Goal: Transaction & Acquisition: Purchase product/service

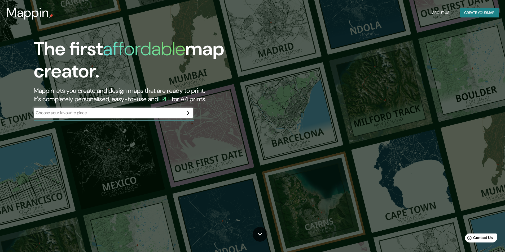
click at [114, 117] on div "​" at bounding box center [113, 113] width 159 height 11
click at [480, 16] on button "Create your map" at bounding box center [479, 13] width 39 height 10
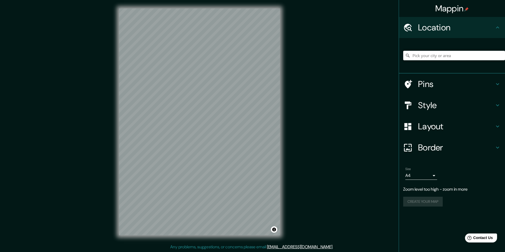
click at [442, 60] on input "Pick your city or area" at bounding box center [454, 56] width 102 height 10
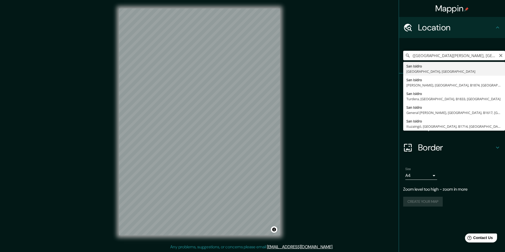
drag, startPoint x: 414, startPoint y: 55, endPoint x: 411, endPoint y: 56, distance: 3.0
click at [411, 56] on input "{[GEOGRAPHIC_DATA][PERSON_NAME], [GEOGRAPHIC_DATA], [GEOGRAPHIC_DATA]" at bounding box center [454, 56] width 102 height 10
type input "[GEOGRAPHIC_DATA][PERSON_NAME], [GEOGRAPHIC_DATA], [GEOGRAPHIC_DATA]"
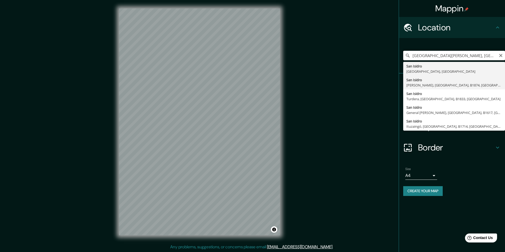
scroll to position [0, 0]
click at [485, 56] on input "[GEOGRAPHIC_DATA][PERSON_NAME], [GEOGRAPHIC_DATA], [GEOGRAPHIC_DATA]" at bounding box center [454, 56] width 102 height 10
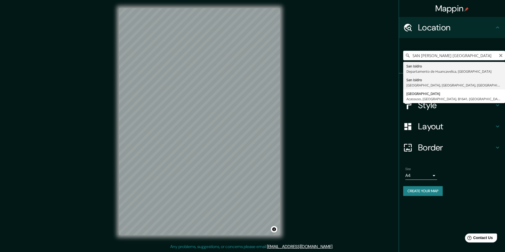
type input "[GEOGRAPHIC_DATA], [GEOGRAPHIC_DATA], [GEOGRAPHIC_DATA], [GEOGRAPHIC_DATA]"
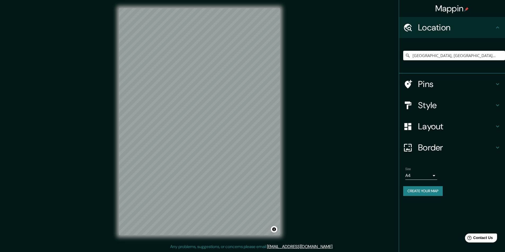
click at [442, 147] on h4 "Border" at bounding box center [456, 147] width 76 height 11
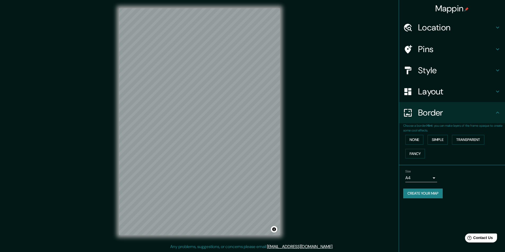
click at [432, 178] on body "Mappin Location [GEOGRAPHIC_DATA], [GEOGRAPHIC_DATA], [GEOGRAPHIC_DATA], [GEOGR…" at bounding box center [252, 126] width 505 height 252
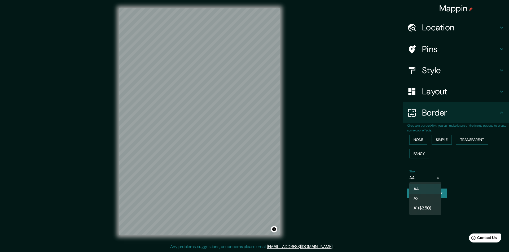
click at [435, 209] on li "A1 ($2.50)" at bounding box center [425, 209] width 32 height 10
type input "a3"
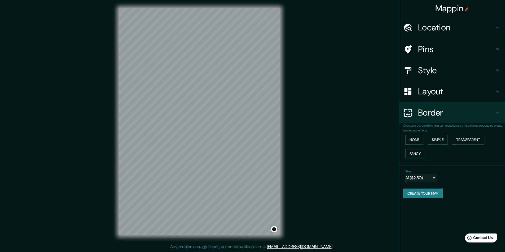
scroll to position [0, 0]
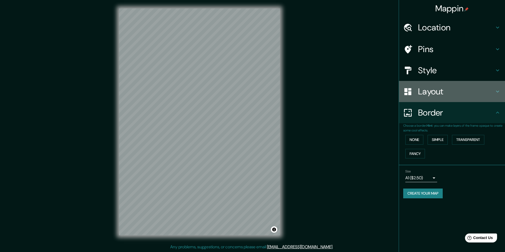
click at [444, 91] on h4 "Layout" at bounding box center [456, 91] width 76 height 11
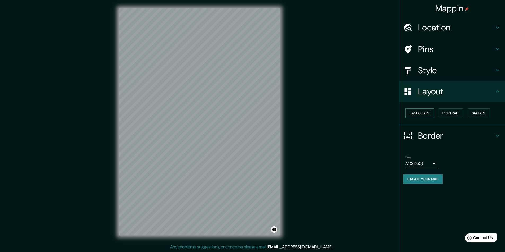
click at [430, 113] on button "Landscape" at bounding box center [419, 114] width 29 height 10
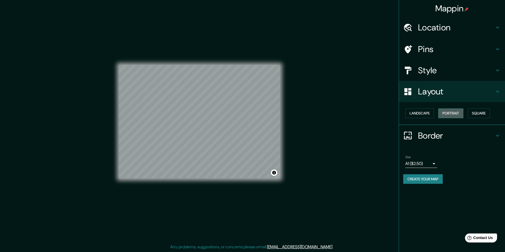
click at [445, 112] on button "Portrait" at bounding box center [450, 114] width 25 height 10
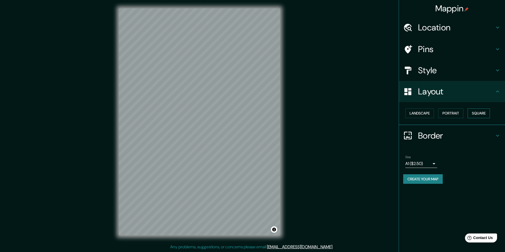
click at [475, 114] on button "Square" at bounding box center [478, 114] width 22 height 10
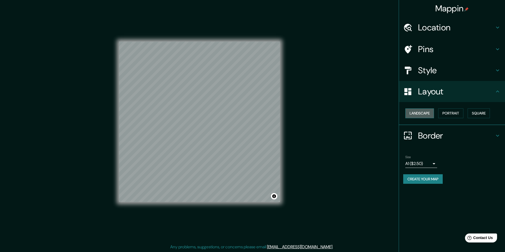
click at [424, 111] on button "Landscape" at bounding box center [419, 114] width 29 height 10
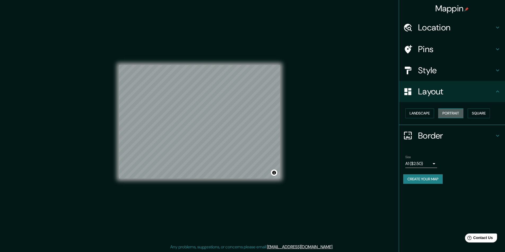
click at [449, 113] on button "Portrait" at bounding box center [450, 114] width 25 height 10
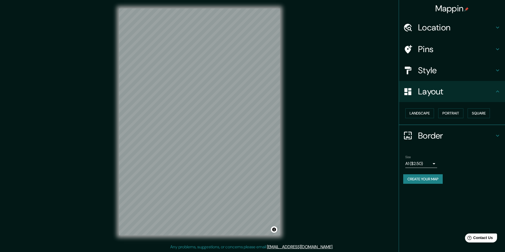
click at [359, 123] on div "Mappin Location [GEOGRAPHIC_DATA], [GEOGRAPHIC_DATA], [GEOGRAPHIC_DATA], [GEOGR…" at bounding box center [252, 126] width 505 height 253
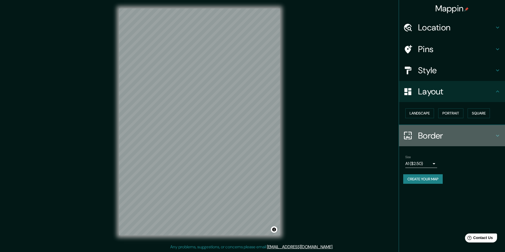
click at [437, 134] on h4 "Border" at bounding box center [456, 136] width 76 height 11
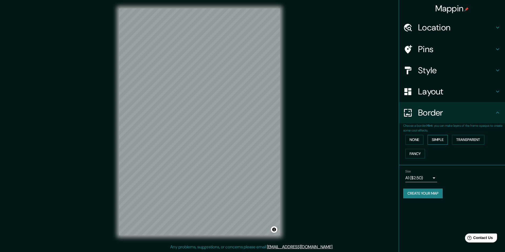
click at [442, 141] on button "Simple" at bounding box center [437, 140] width 20 height 10
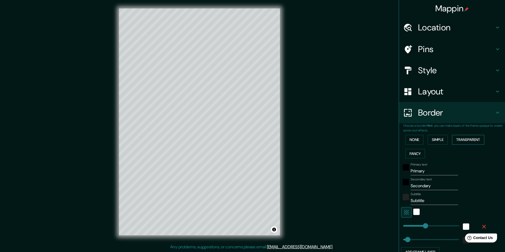
click at [473, 140] on button "Transparent" at bounding box center [468, 140] width 32 height 10
click at [412, 140] on button "None" at bounding box center [414, 140] width 18 height 10
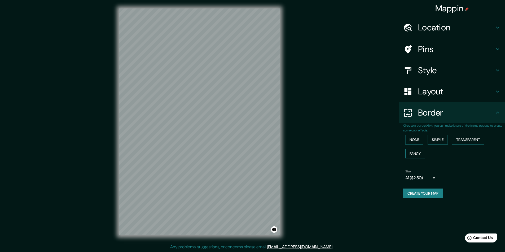
click at [413, 152] on button "Fancy" at bounding box center [415, 154] width 20 height 10
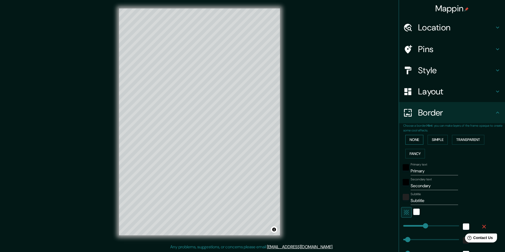
click at [411, 140] on button "None" at bounding box center [414, 140] width 18 height 10
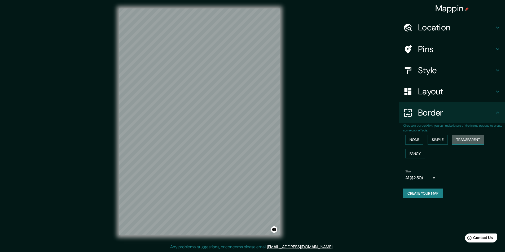
click at [471, 137] on button "Transparent" at bounding box center [468, 140] width 32 height 10
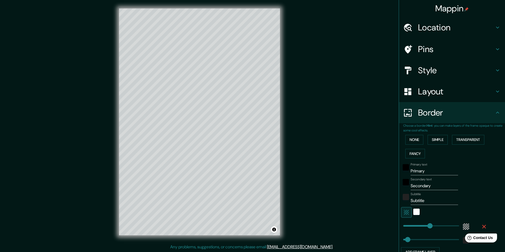
click at [437, 66] on h4 "Style" at bounding box center [456, 70] width 76 height 11
type input "291"
type input "49"
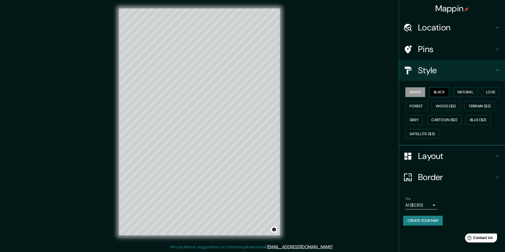
click at [445, 93] on button "Black" at bounding box center [439, 92] width 20 height 10
click at [476, 93] on button "Natural" at bounding box center [465, 92] width 24 height 10
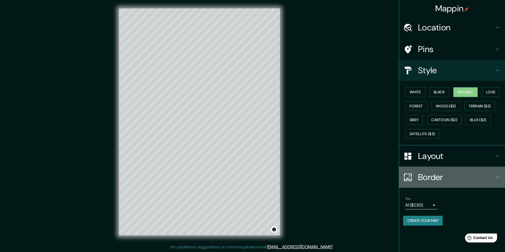
click at [439, 169] on div "Border" at bounding box center [452, 177] width 106 height 21
type input "291"
type input "49"
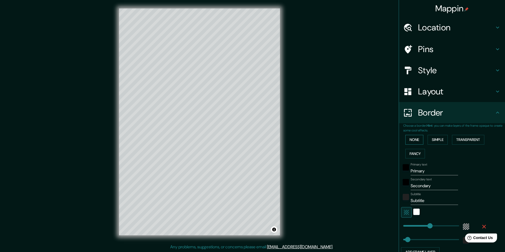
click at [418, 140] on button "None" at bounding box center [414, 140] width 18 height 10
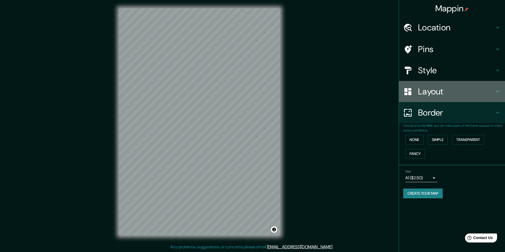
click at [451, 95] on h4 "Layout" at bounding box center [456, 91] width 76 height 11
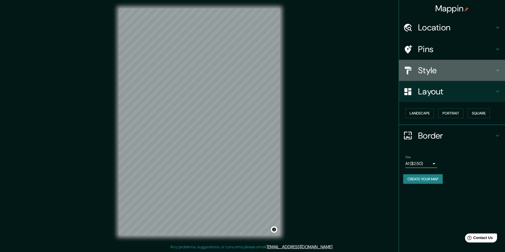
click at [442, 69] on h4 "Style" at bounding box center [456, 70] width 76 height 11
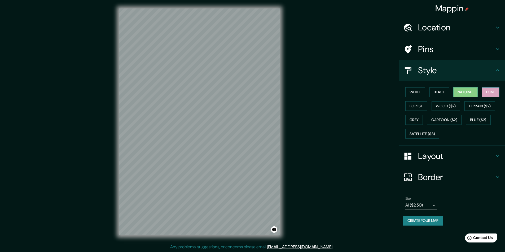
click at [498, 89] on button "Love" at bounding box center [490, 92] width 17 height 10
click at [415, 106] on button "Forest" at bounding box center [416, 106] width 22 height 10
click at [455, 109] on button "Wood ($2)" at bounding box center [445, 106] width 29 height 10
click at [488, 106] on button "Terrain ($2)" at bounding box center [479, 106] width 31 height 10
click at [415, 118] on button "Grey" at bounding box center [413, 120] width 17 height 10
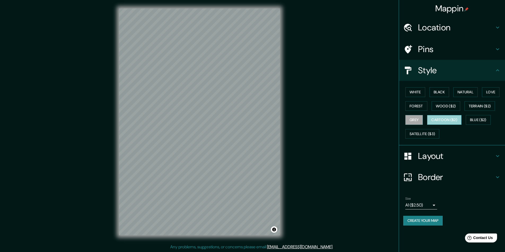
click at [445, 115] on button "Cartoon ($2)" at bounding box center [444, 120] width 34 height 10
click at [480, 123] on button "Blue ($2)" at bounding box center [477, 120] width 25 height 10
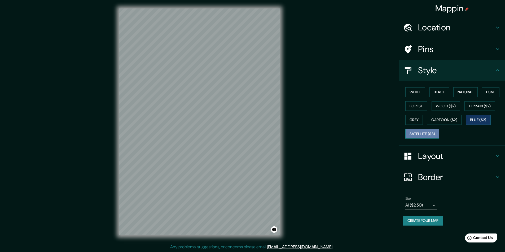
click at [426, 137] on button "Satellite ($3)" at bounding box center [422, 134] width 34 height 10
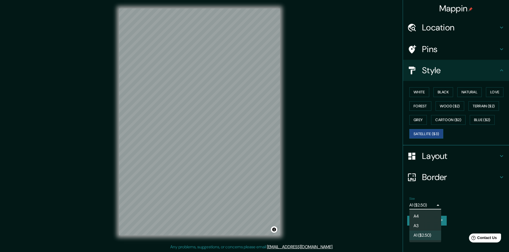
click at [430, 209] on body "Mappin Location [GEOGRAPHIC_DATA], [GEOGRAPHIC_DATA], [GEOGRAPHIC_DATA], [GEOGR…" at bounding box center [254, 126] width 509 height 252
click at [425, 219] on li "A4" at bounding box center [425, 217] width 32 height 10
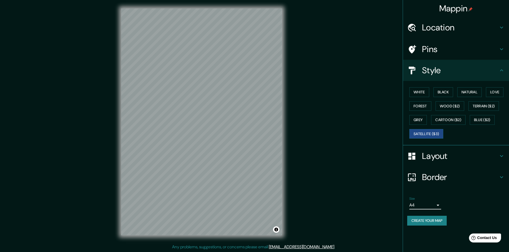
click at [426, 207] on body "Mappin Location [GEOGRAPHIC_DATA], [GEOGRAPHIC_DATA], [GEOGRAPHIC_DATA], [GEOGR…" at bounding box center [254, 126] width 509 height 252
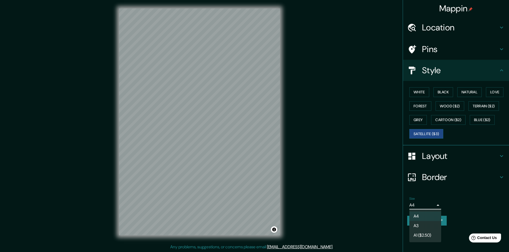
click at [429, 235] on li "A1 ($2.50)" at bounding box center [425, 236] width 32 height 10
type input "a3"
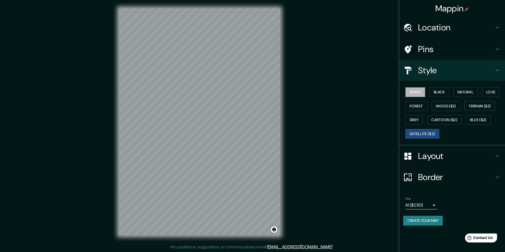
click at [416, 88] on button "White" at bounding box center [415, 92] width 20 height 10
click at [430, 48] on h4 "Pins" at bounding box center [456, 49] width 76 height 11
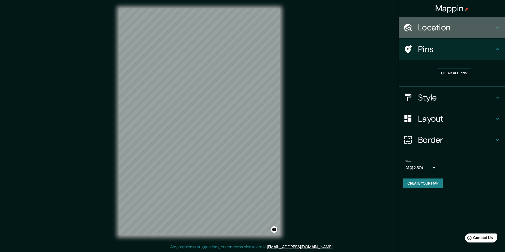
click at [438, 29] on h4 "Location" at bounding box center [456, 27] width 76 height 11
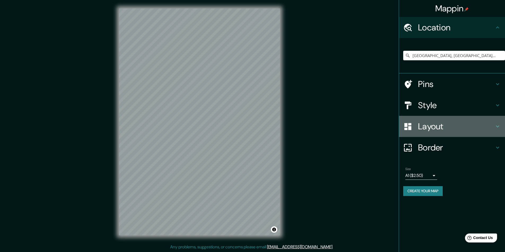
click at [425, 123] on h4 "Layout" at bounding box center [456, 126] width 76 height 11
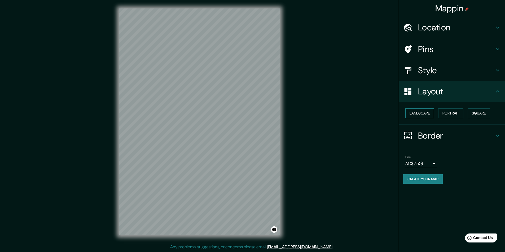
click at [429, 113] on button "Landscape" at bounding box center [419, 114] width 29 height 10
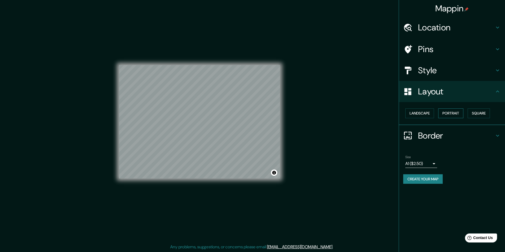
click at [448, 112] on button "Portrait" at bounding box center [450, 114] width 25 height 10
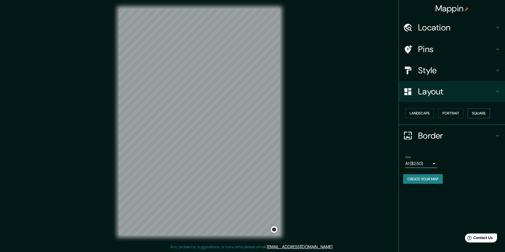
click at [477, 113] on button "Square" at bounding box center [478, 114] width 22 height 10
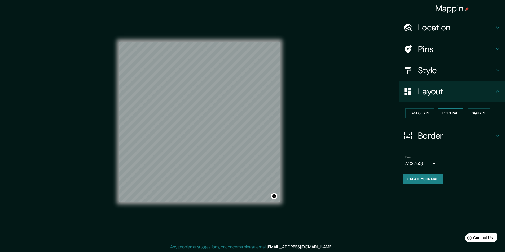
click at [452, 113] on button "Portrait" at bounding box center [450, 114] width 25 height 10
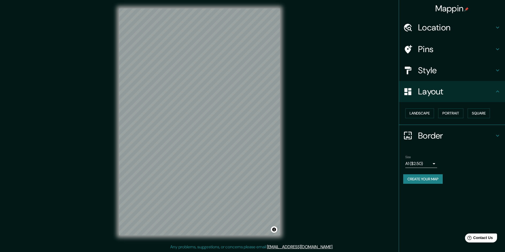
drag, startPoint x: 368, startPoint y: 133, endPoint x: 376, endPoint y: 129, distance: 8.9
click at [368, 133] on div "Mappin Location [GEOGRAPHIC_DATA], [GEOGRAPHIC_DATA], [GEOGRAPHIC_DATA], [GEOGR…" at bounding box center [252, 126] width 505 height 253
click at [449, 133] on h4 "Border" at bounding box center [456, 136] width 76 height 11
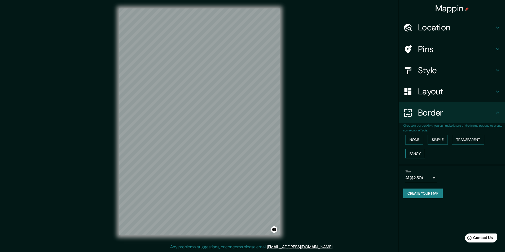
click at [416, 154] on button "Fancy" at bounding box center [415, 154] width 20 height 10
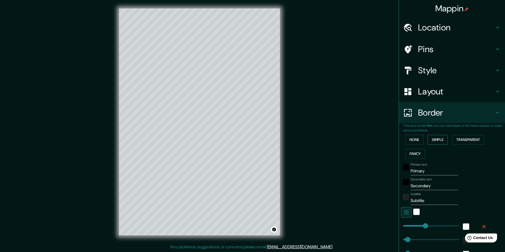
click at [438, 139] on button "Simple" at bounding box center [437, 140] width 20 height 10
click at [472, 139] on button "Transparent" at bounding box center [468, 140] width 32 height 10
click at [413, 146] on div "None Simple Transparent Fancy" at bounding box center [454, 147] width 102 height 28
click at [411, 145] on div "None Simple Transparent Fancy" at bounding box center [454, 147] width 102 height 28
click at [410, 143] on button "None" at bounding box center [414, 140] width 18 height 10
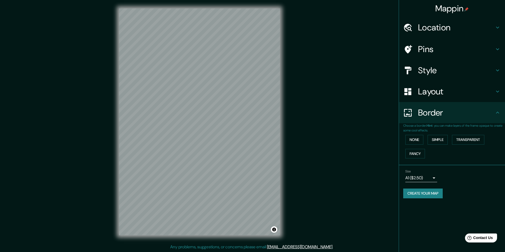
click at [427, 94] on h4 "Layout" at bounding box center [456, 91] width 76 height 11
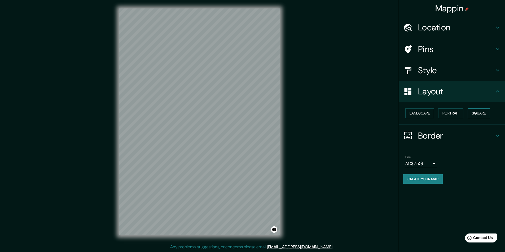
click at [473, 115] on button "Square" at bounding box center [478, 114] width 22 height 10
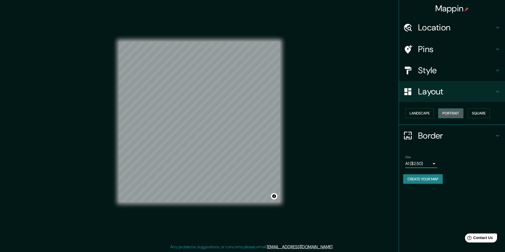
click at [454, 115] on button "Portrait" at bounding box center [450, 114] width 25 height 10
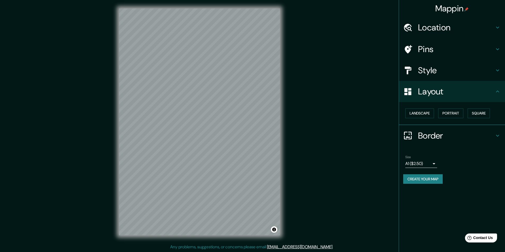
click at [436, 70] on h4 "Style" at bounding box center [456, 70] width 76 height 11
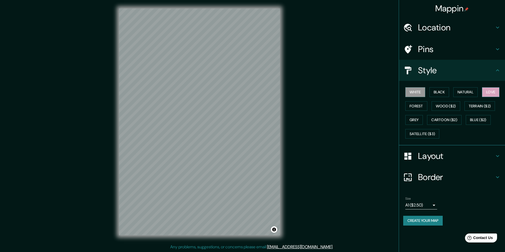
click at [487, 95] on button "Love" at bounding box center [490, 92] width 17 height 10
